Goal: Check status: Check status

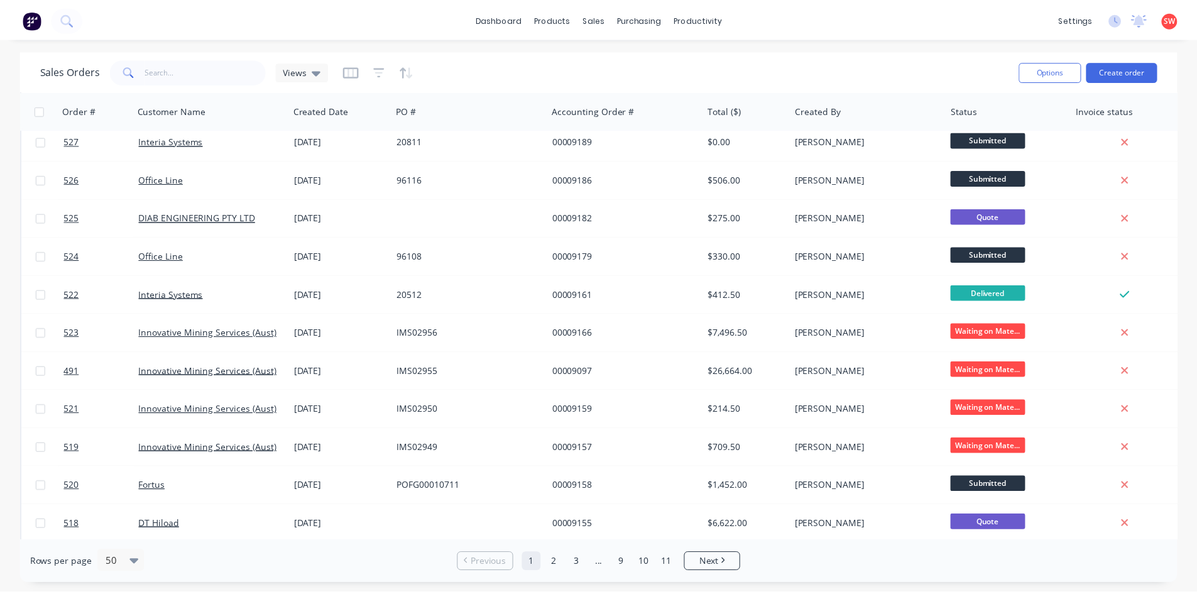
scroll to position [314, 0]
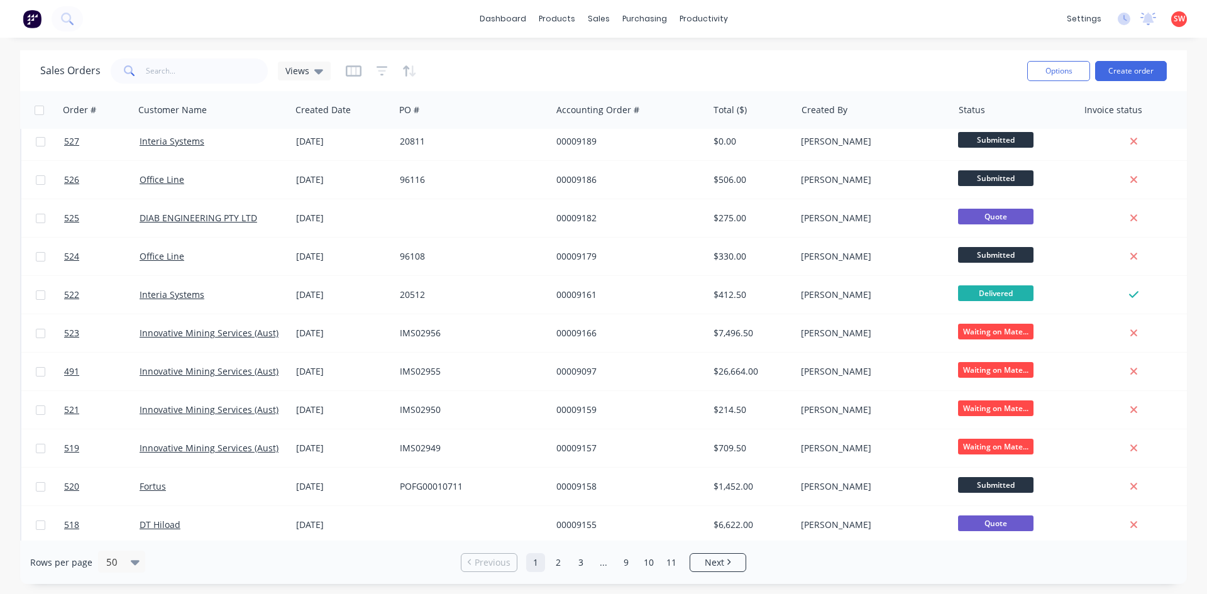
click at [581, 289] on div "00009161" at bounding box center [626, 295] width 140 height 13
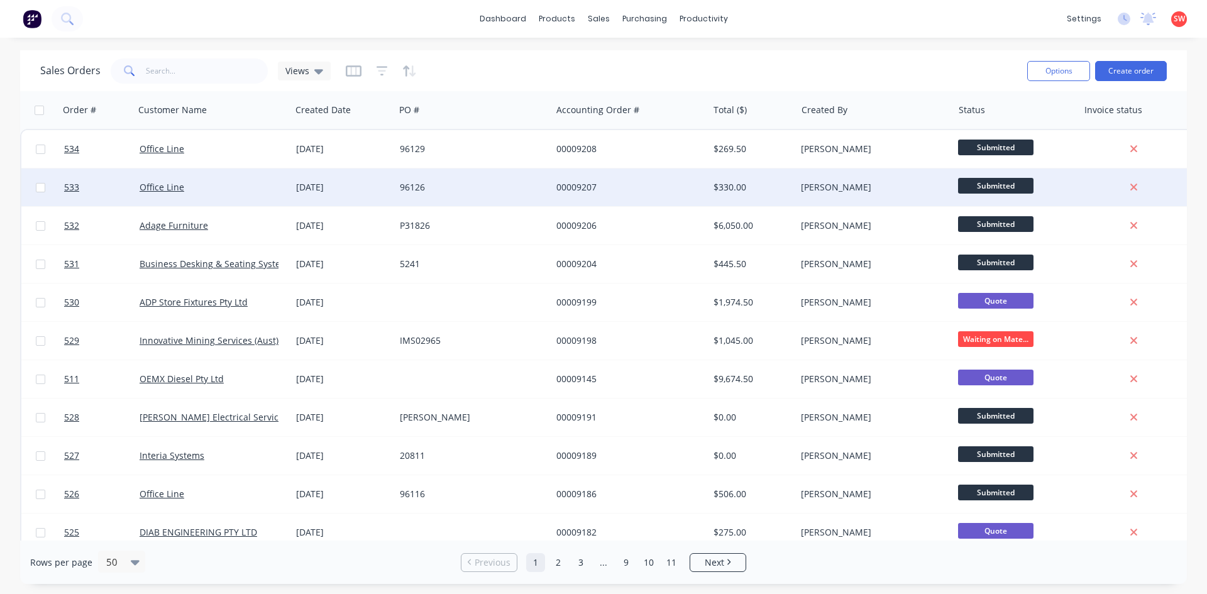
click at [390, 193] on div "[DATE]" at bounding box center [343, 187] width 104 height 38
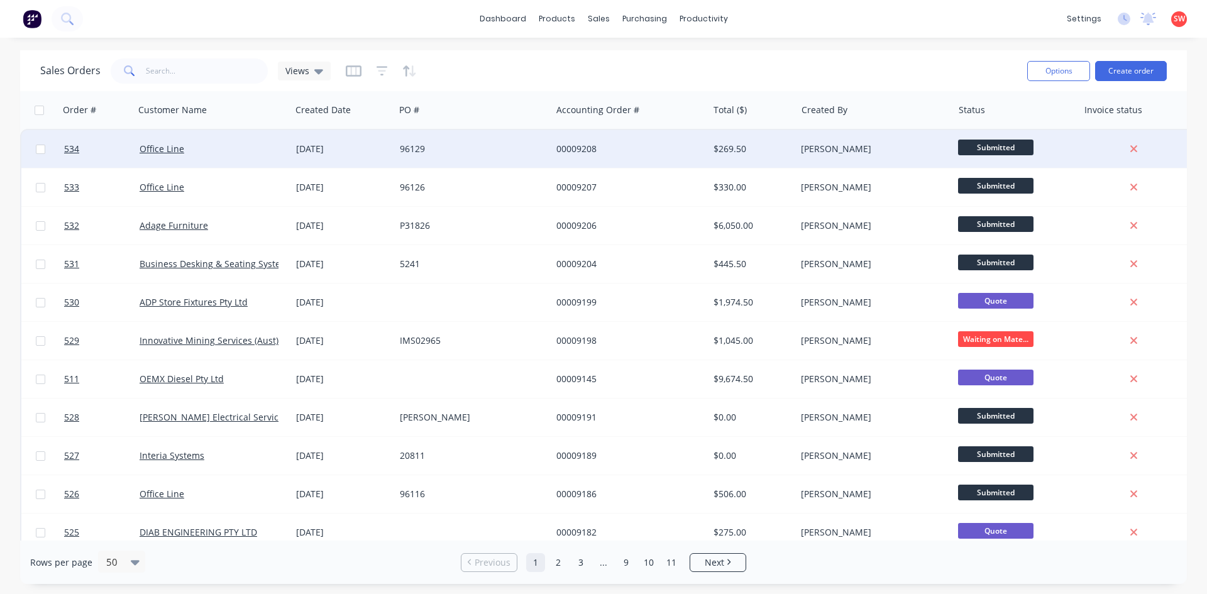
click at [353, 159] on div "[DATE]" at bounding box center [343, 149] width 104 height 38
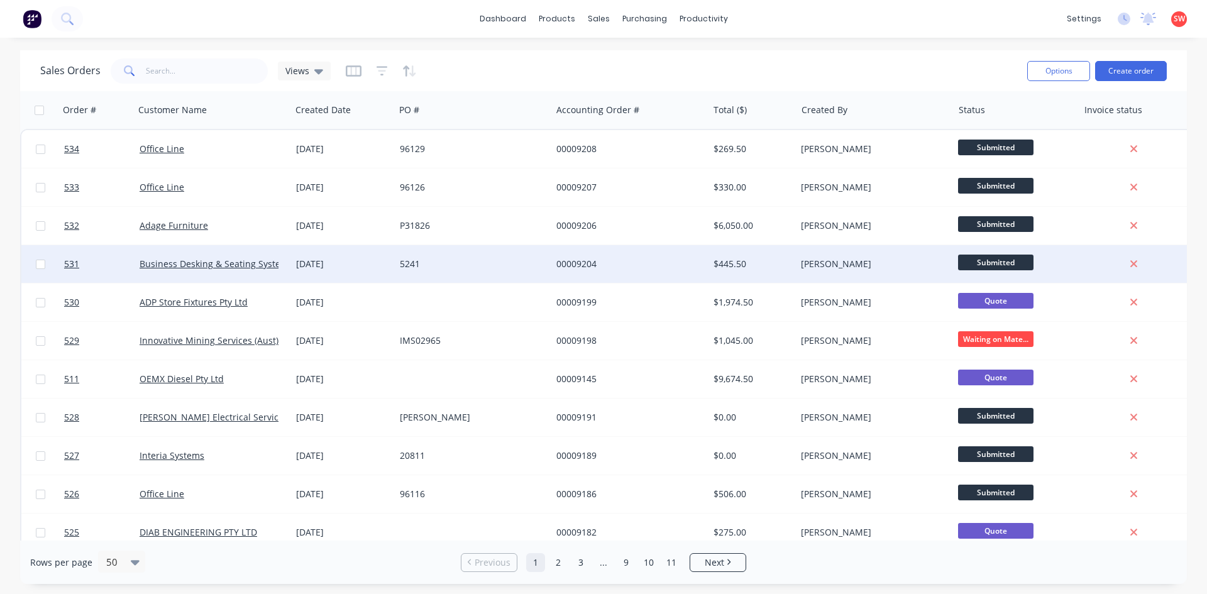
click at [395, 261] on div "5241" at bounding box center [473, 264] width 157 height 38
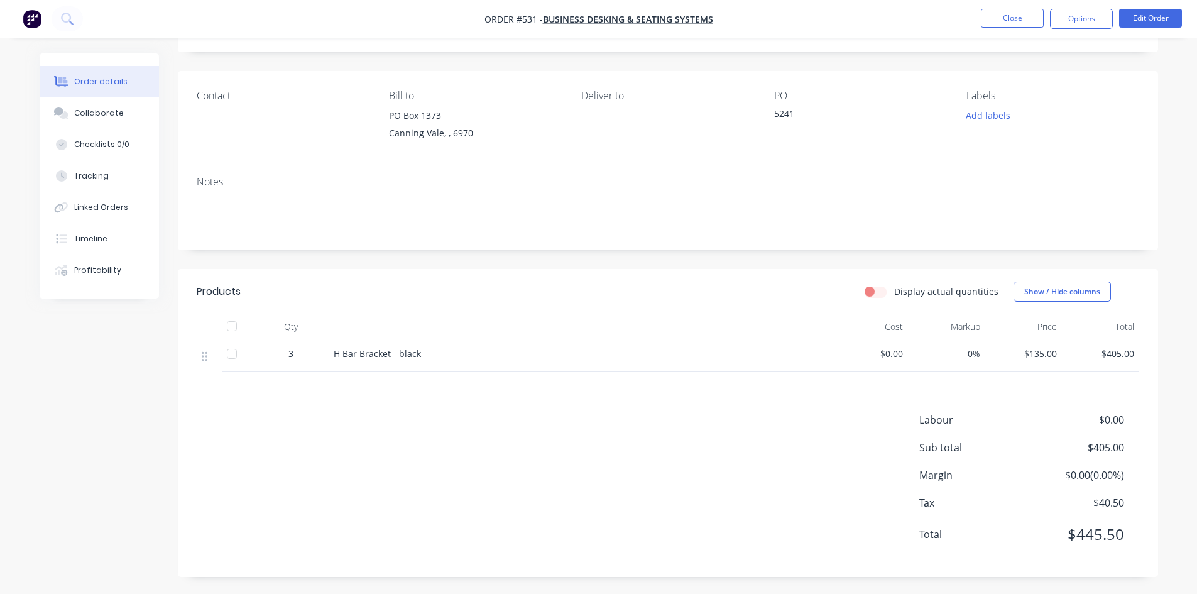
scroll to position [70, 0]
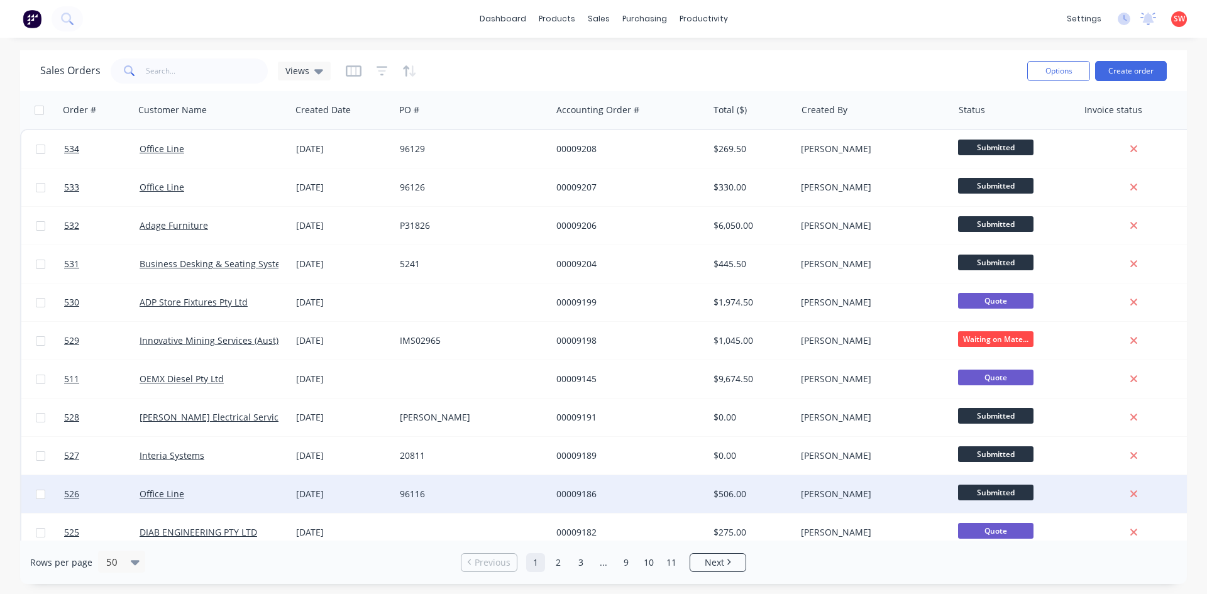
click at [250, 482] on div "Office Line" at bounding box center [213, 494] width 157 height 38
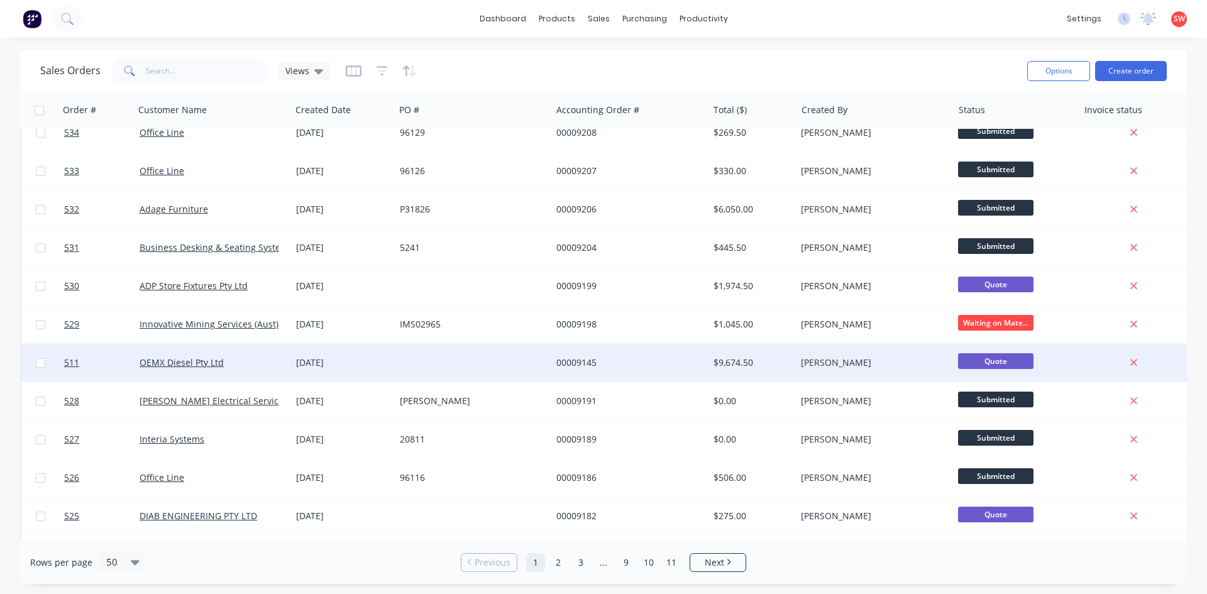
scroll to position [63, 0]
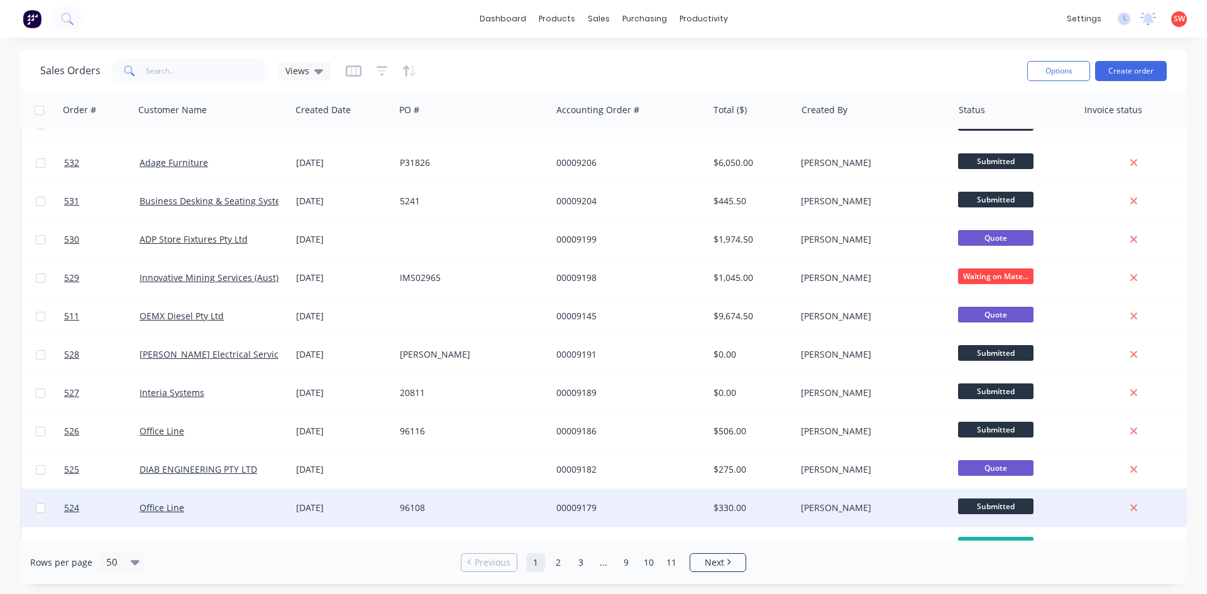
click at [362, 520] on div "[DATE]" at bounding box center [343, 508] width 104 height 38
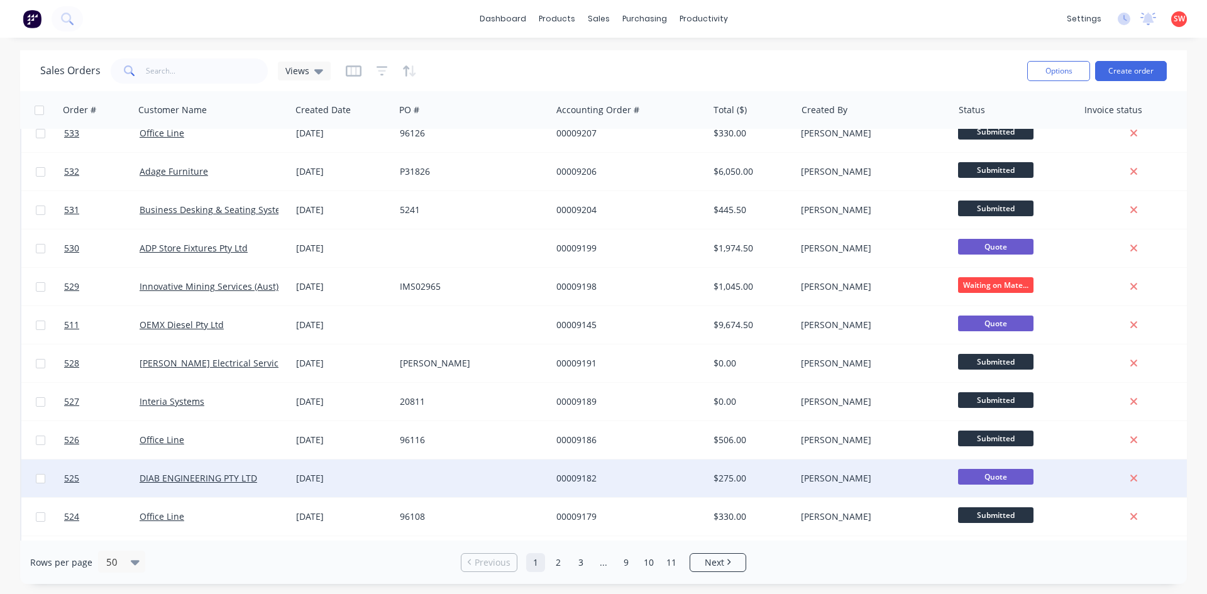
scroll to position [251, 0]
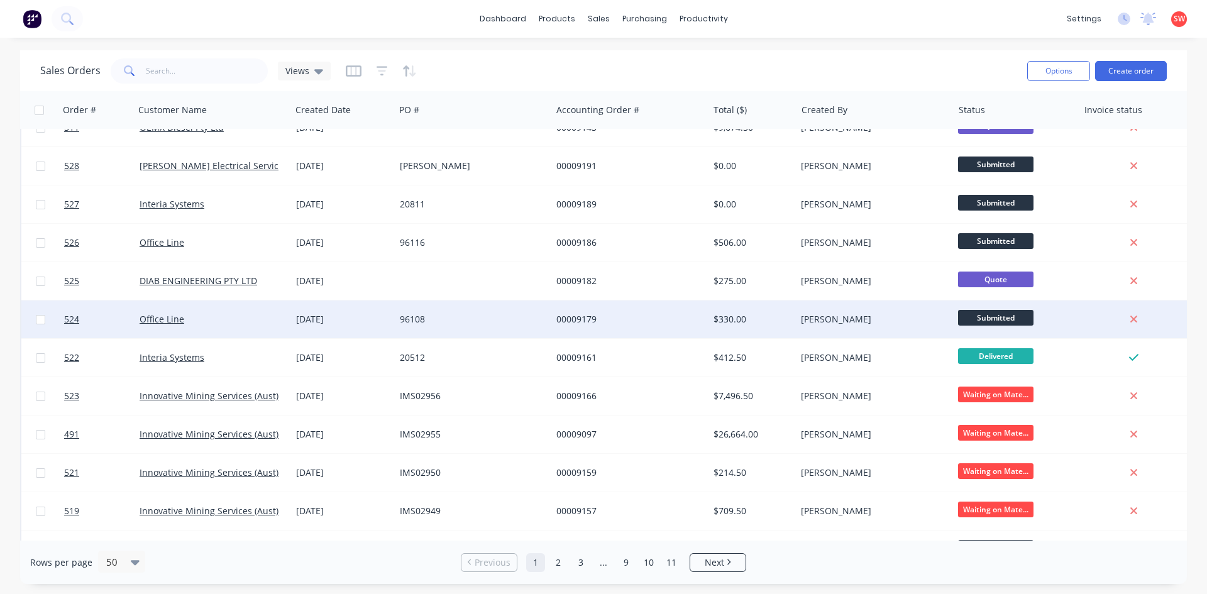
click at [308, 318] on div "[DATE]" at bounding box center [343, 319] width 94 height 13
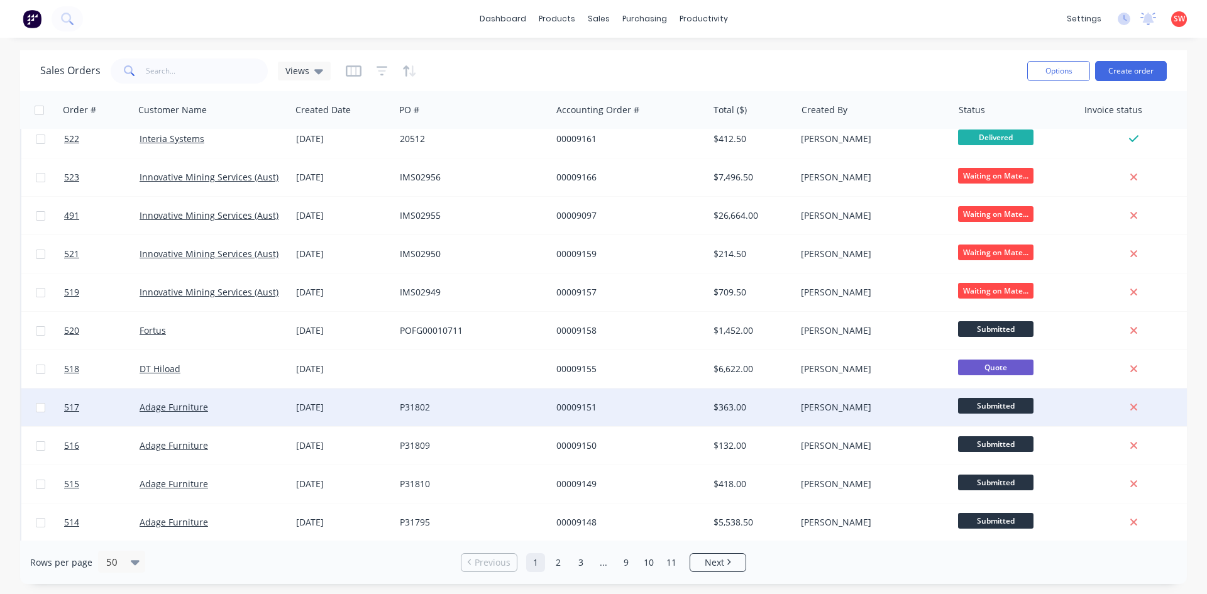
scroll to position [503, 0]
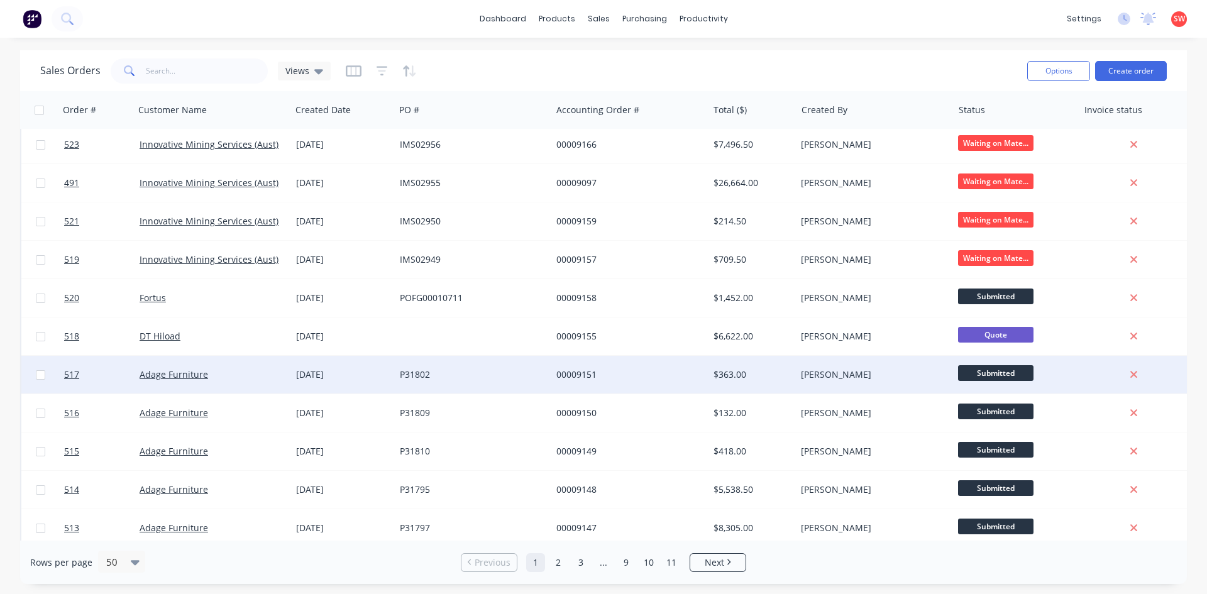
click at [208, 379] on div "Adage Furniture" at bounding box center [210, 374] width 140 height 13
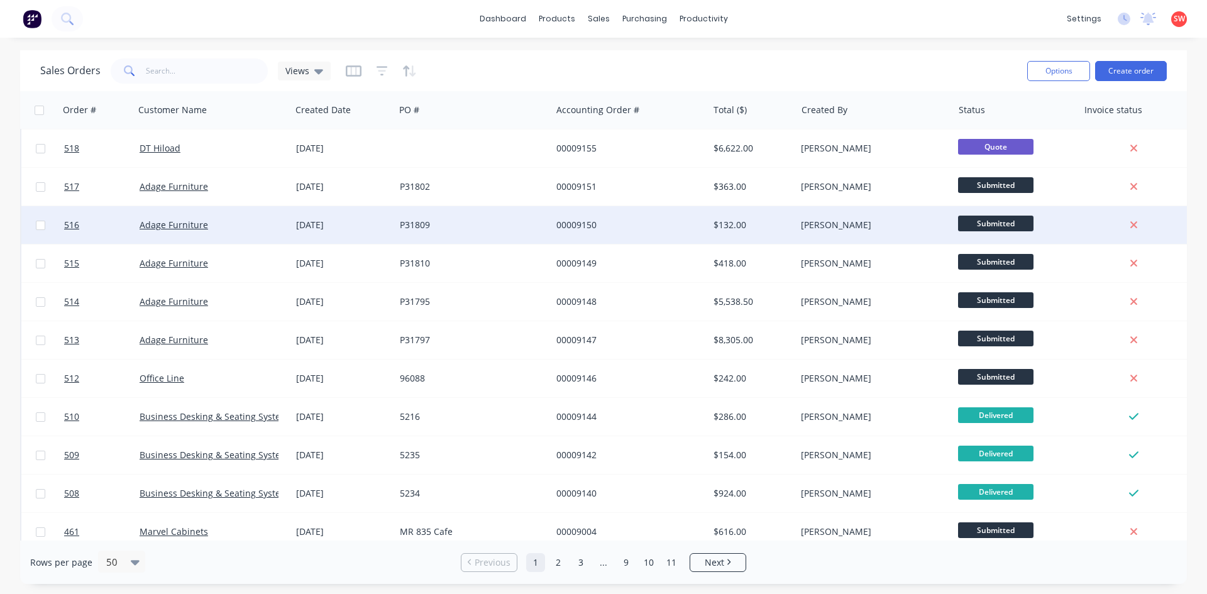
scroll to position [691, 0]
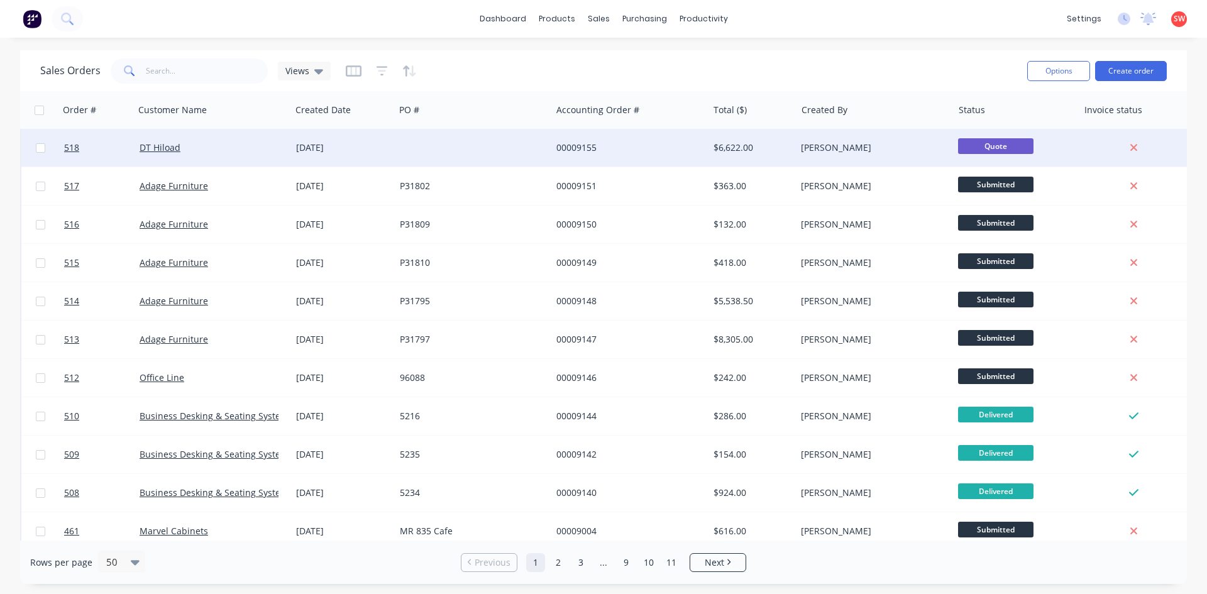
click at [304, 150] on div "[DATE]" at bounding box center [343, 147] width 94 height 13
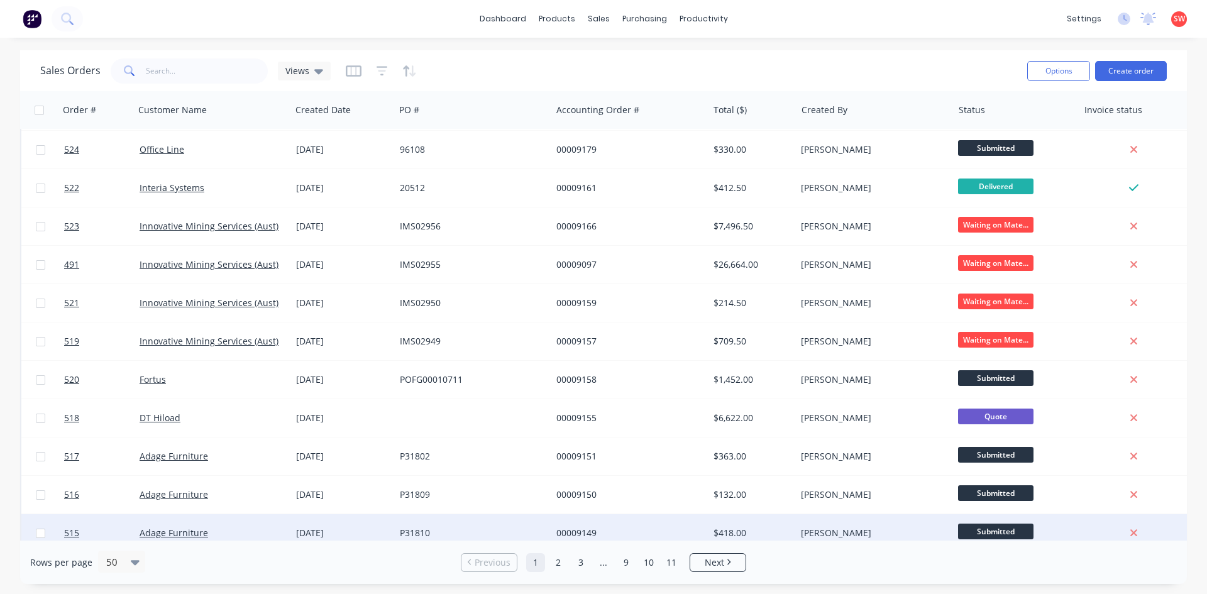
scroll to position [629, 0]
